Goal: Navigation & Orientation: Find specific page/section

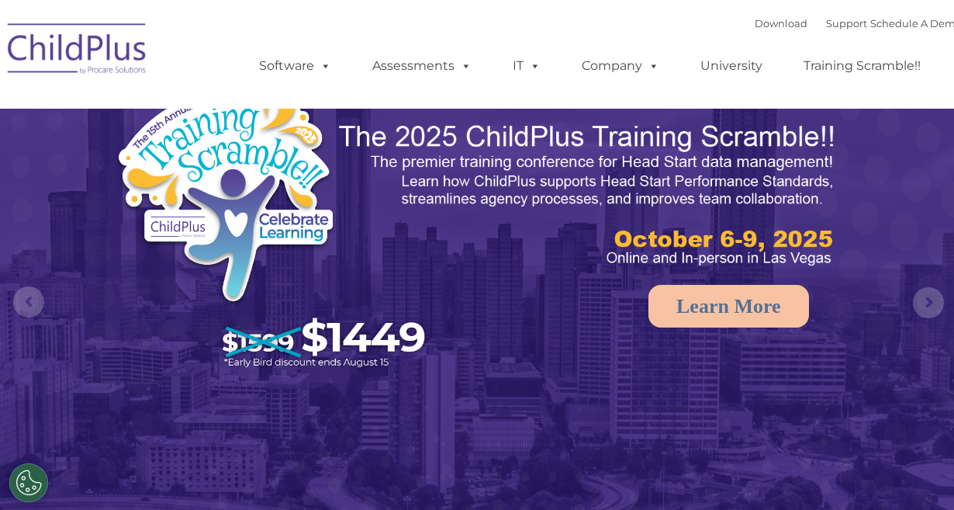
select select "MEDIUM"
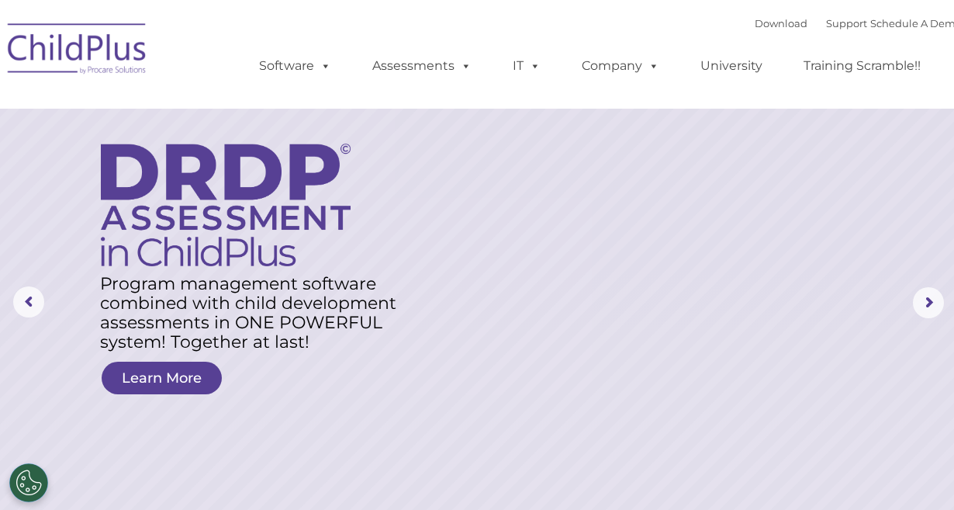
click at [96, 51] on img at bounding box center [77, 51] width 155 height 78
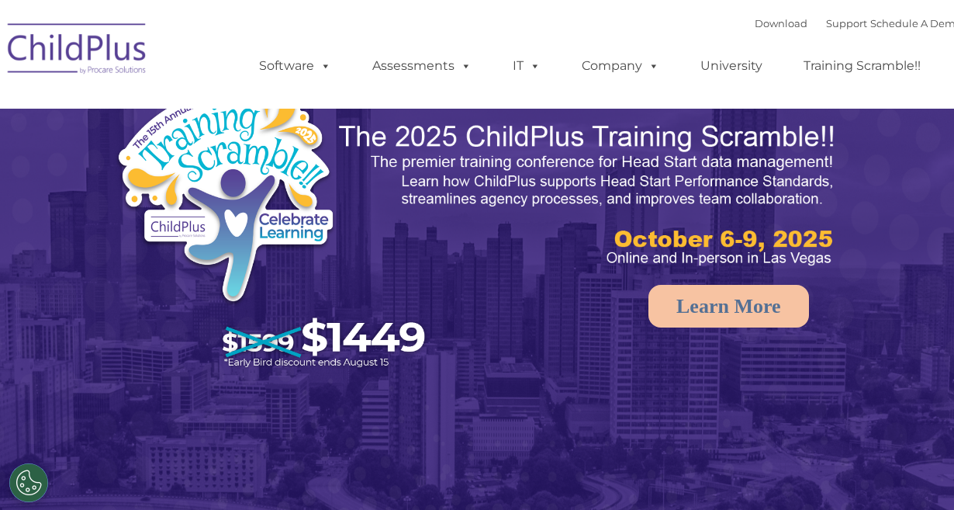
select select "MEDIUM"
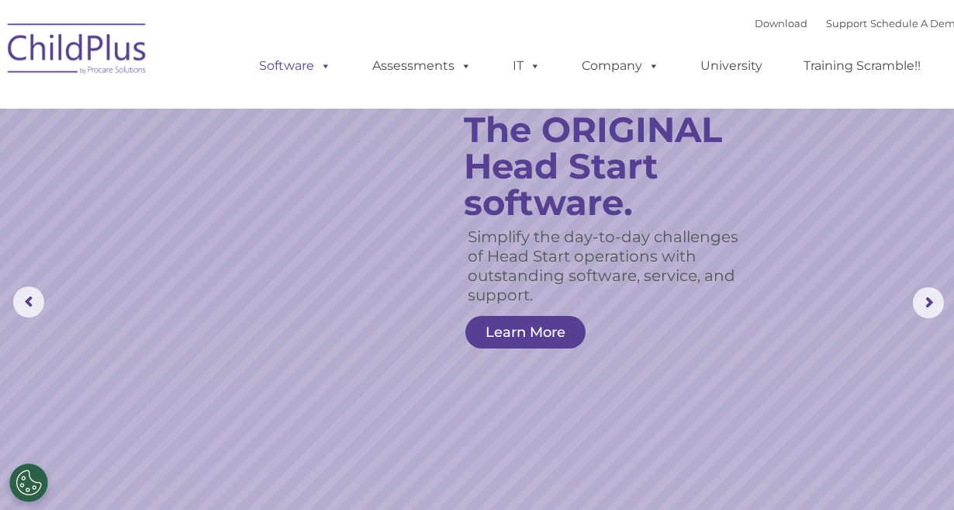
click at [290, 70] on link "Software" at bounding box center [295, 65] width 103 height 31
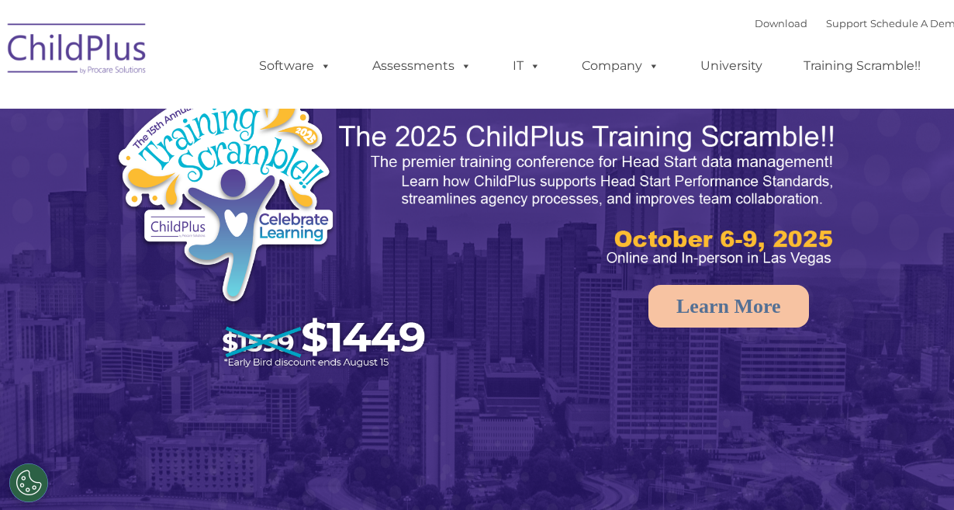
select select "MEDIUM"
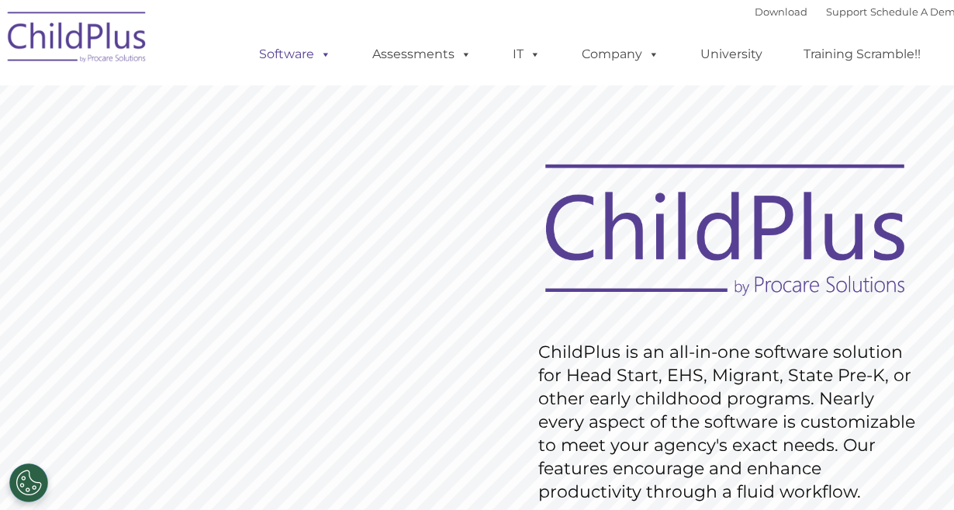
click at [292, 58] on link "Software" at bounding box center [295, 54] width 103 height 31
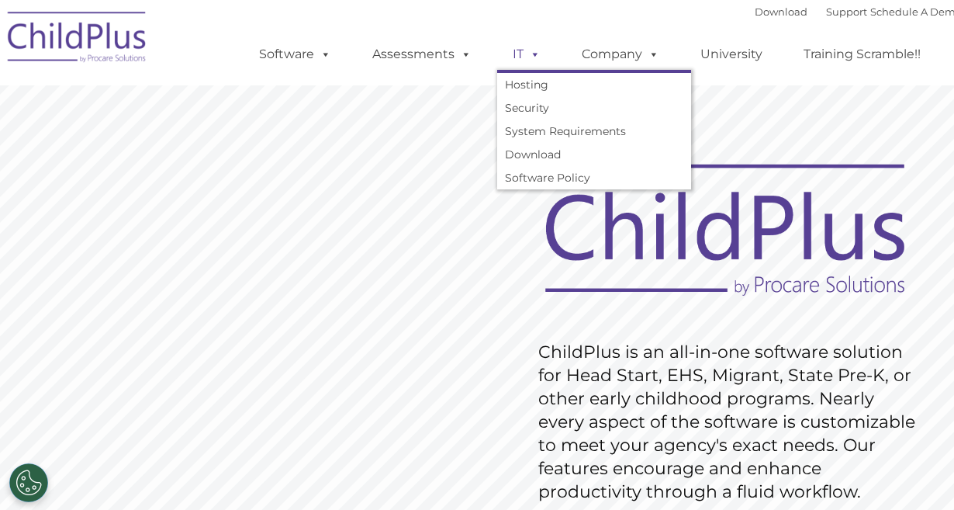
click at [523, 57] on link "IT" at bounding box center [526, 54] width 59 height 31
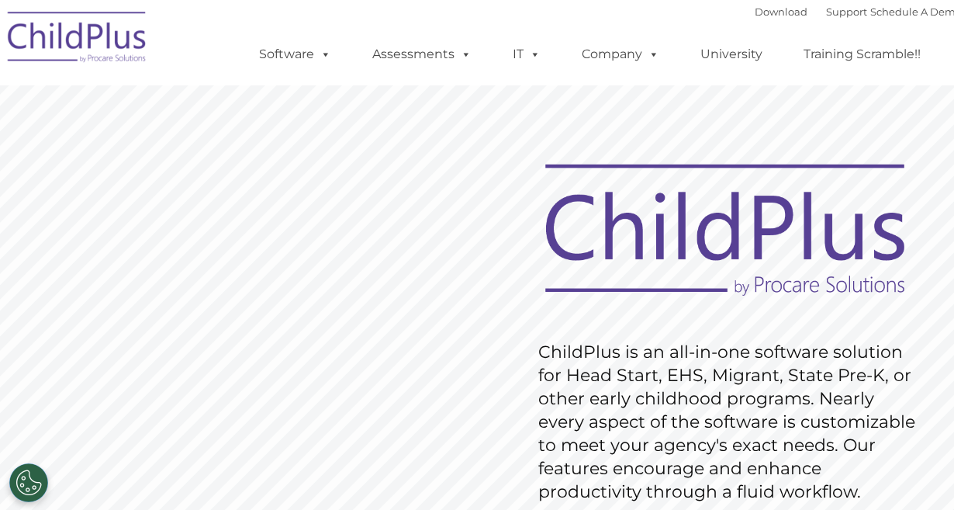
click at [88, 37] on img at bounding box center [77, 40] width 155 height 78
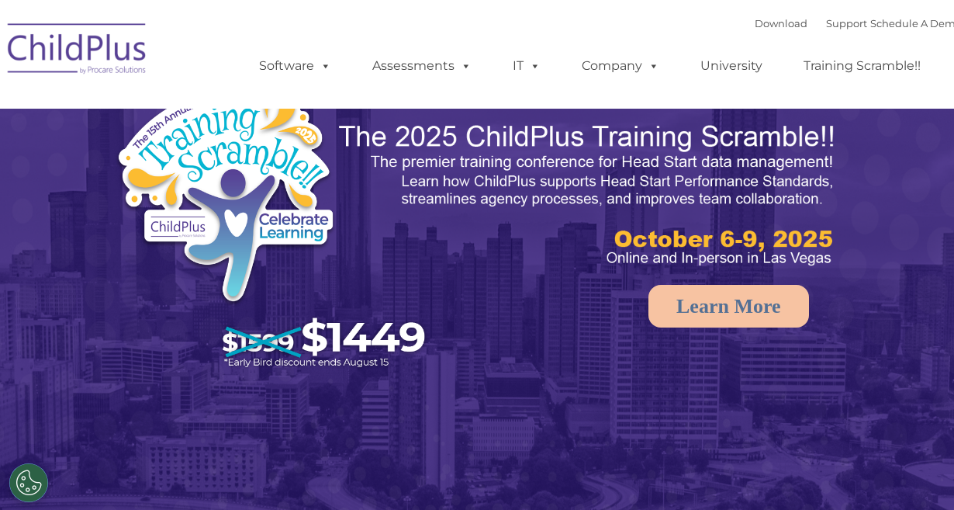
select select "MEDIUM"
